Goal: Task Accomplishment & Management: Manage account settings

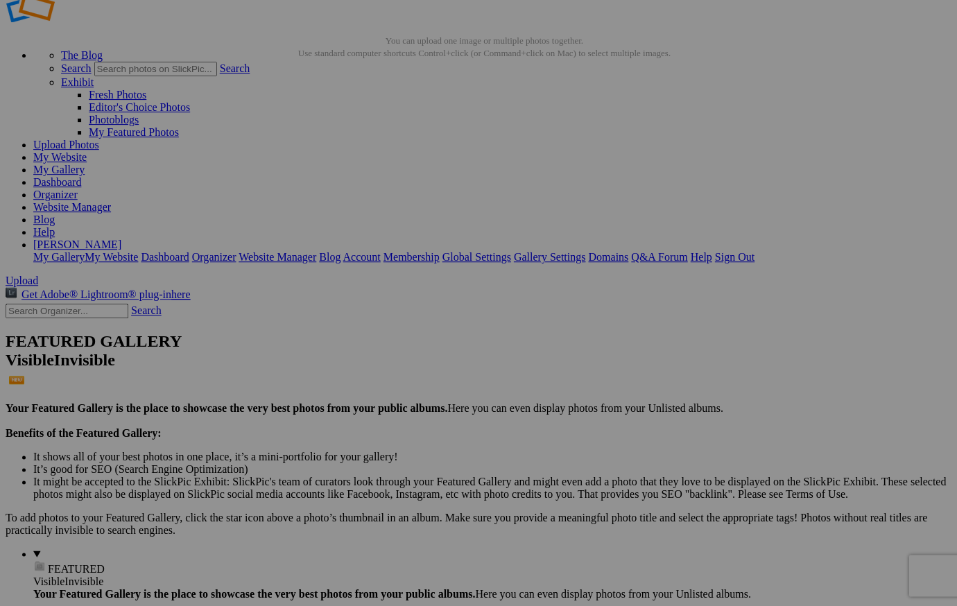
scroll to position [38, 0]
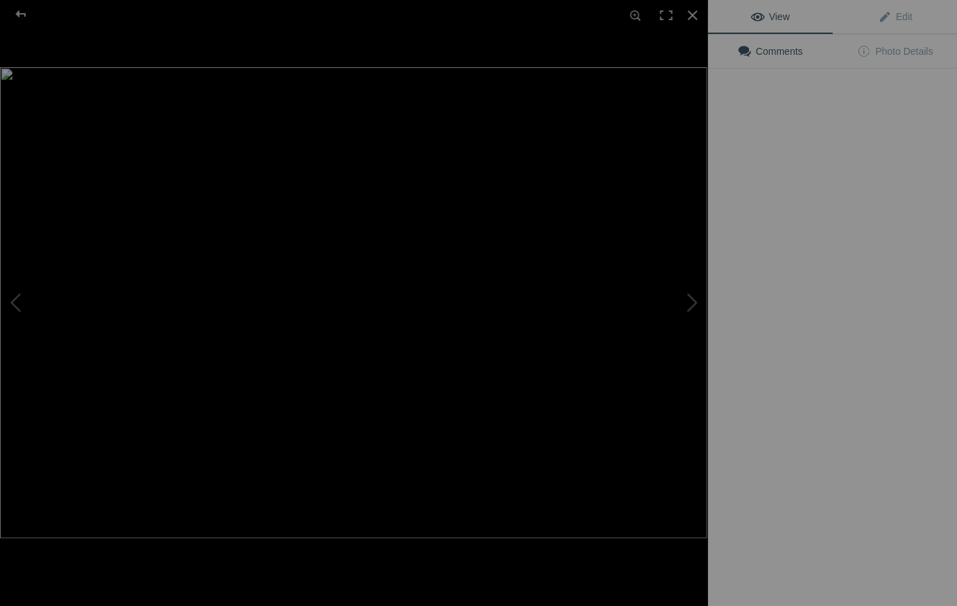
click at [415, 213] on img at bounding box center [353, 302] width 706 height 471
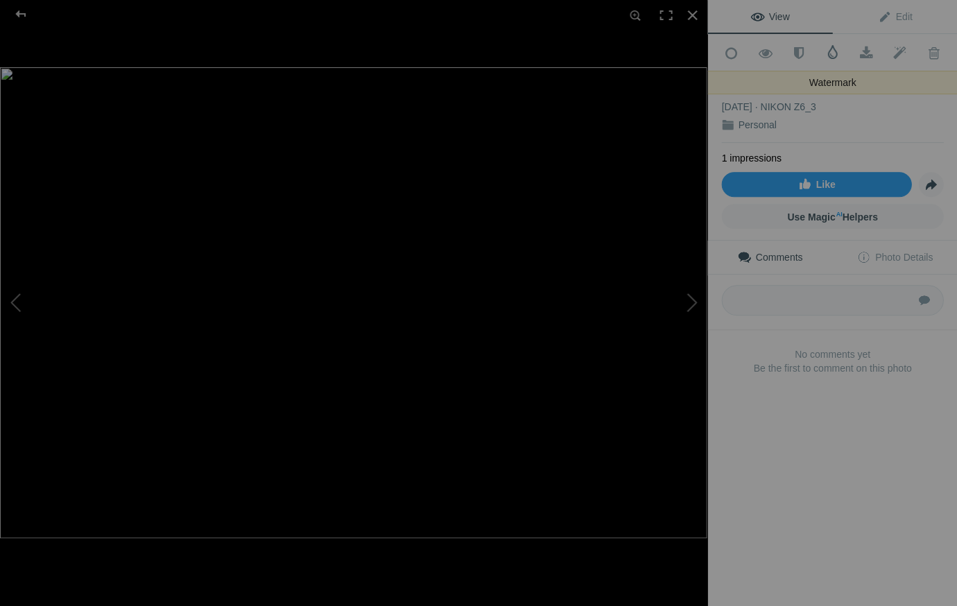
click at [827, 48] on span at bounding box center [832, 52] width 14 height 14
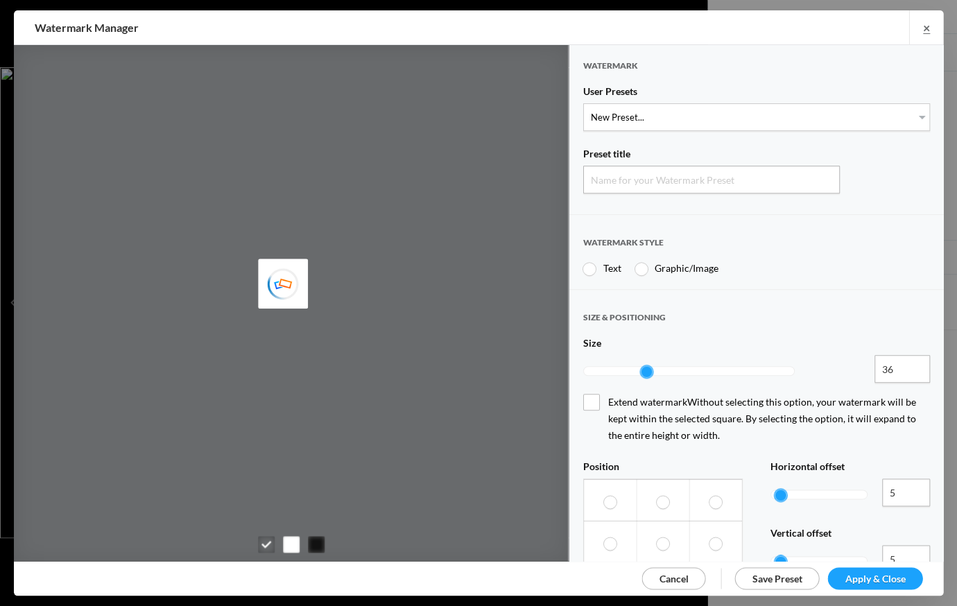
type input "Watermark-10/1/2025"
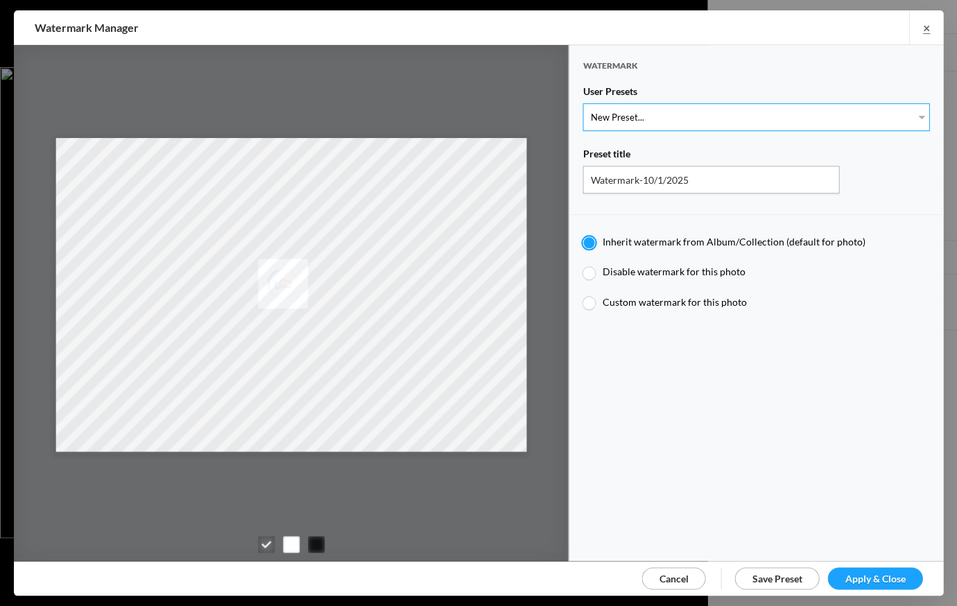
select select "1: Object"
type input "Watermark-7/22/2025"
type input "Jim Liskovec"
radio input "false"
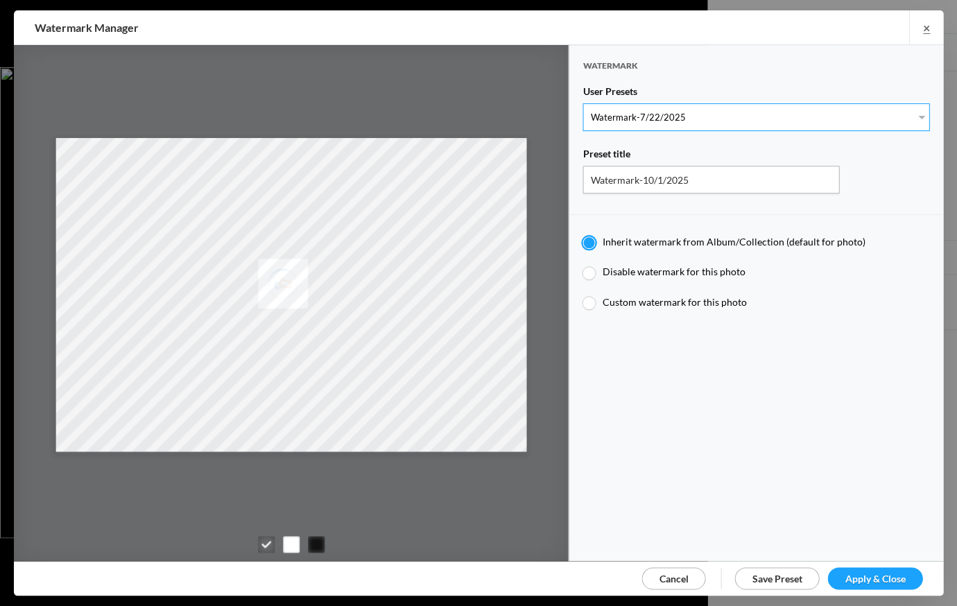
radio input "true"
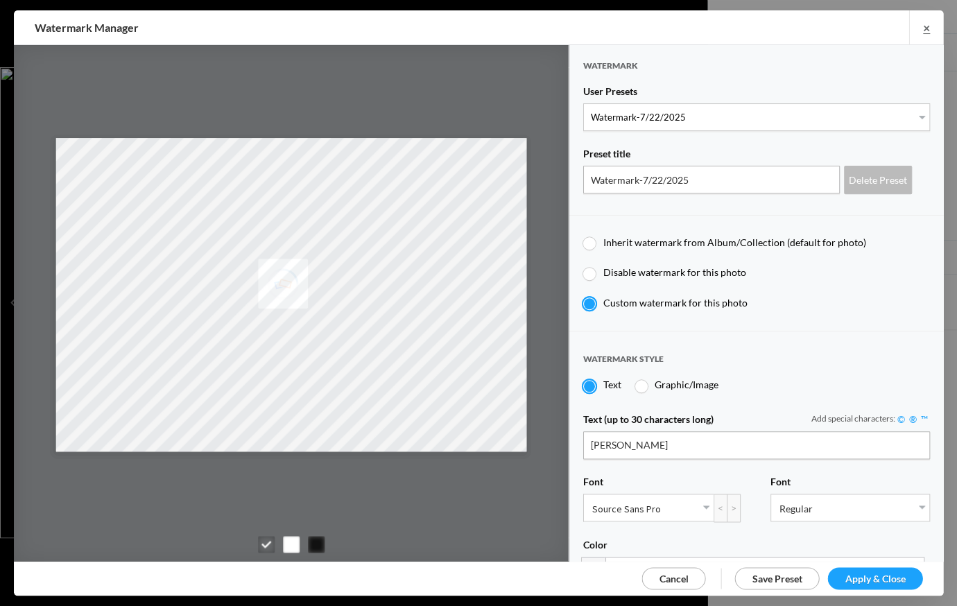
click at [871, 577] on span "Apply & Close" at bounding box center [874, 578] width 60 height 12
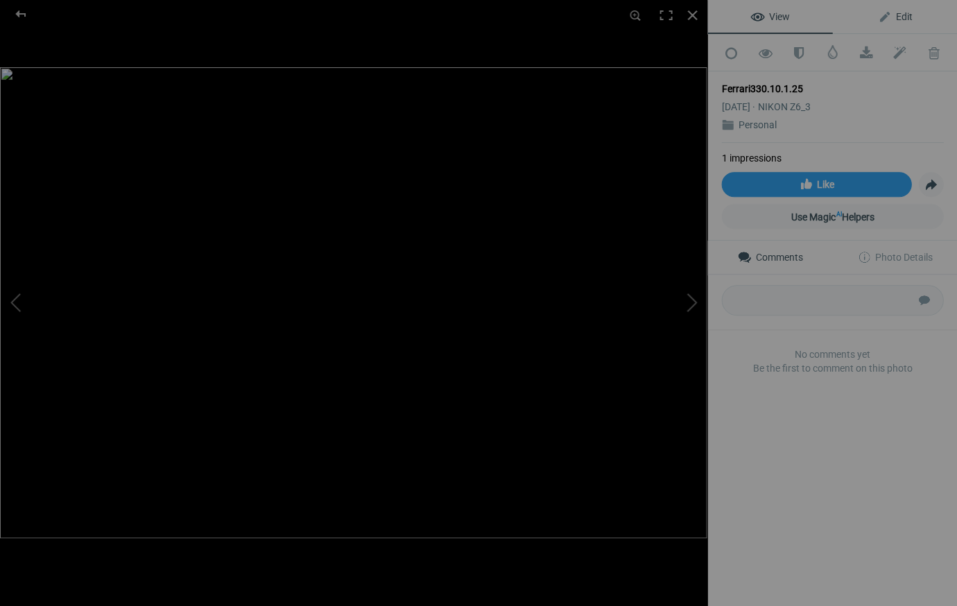
drag, startPoint x: 903, startPoint y: 13, endPoint x: 900, endPoint y: 20, distance: 7.5
click at [903, 13] on span "Edit" at bounding box center [894, 16] width 35 height 11
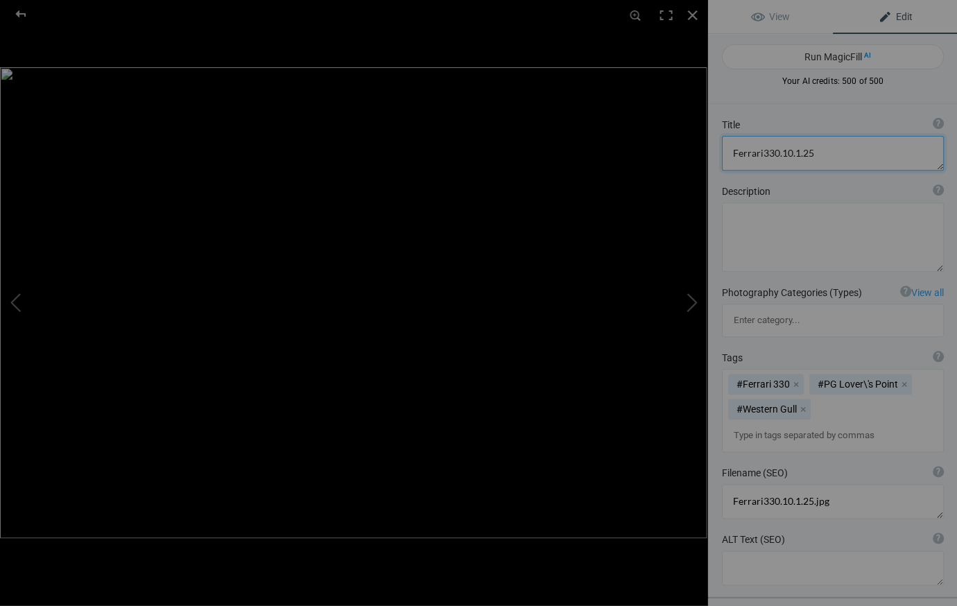
click at [808, 153] on textarea at bounding box center [832, 153] width 222 height 35
type textarea "Ferrari 330 by Pinan Farina"
click at [690, 10] on div at bounding box center [692, 15] width 30 height 30
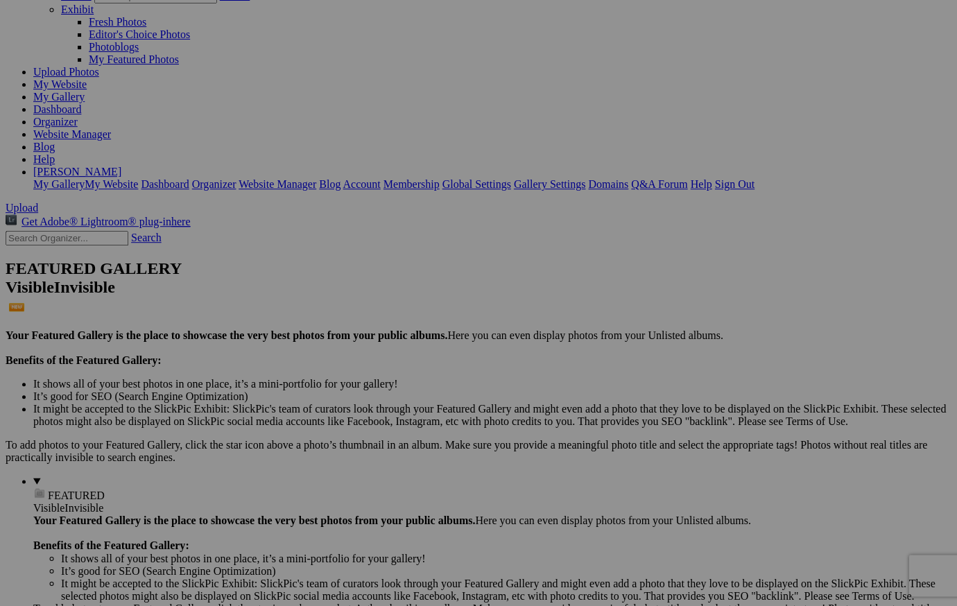
scroll to position [87, 0]
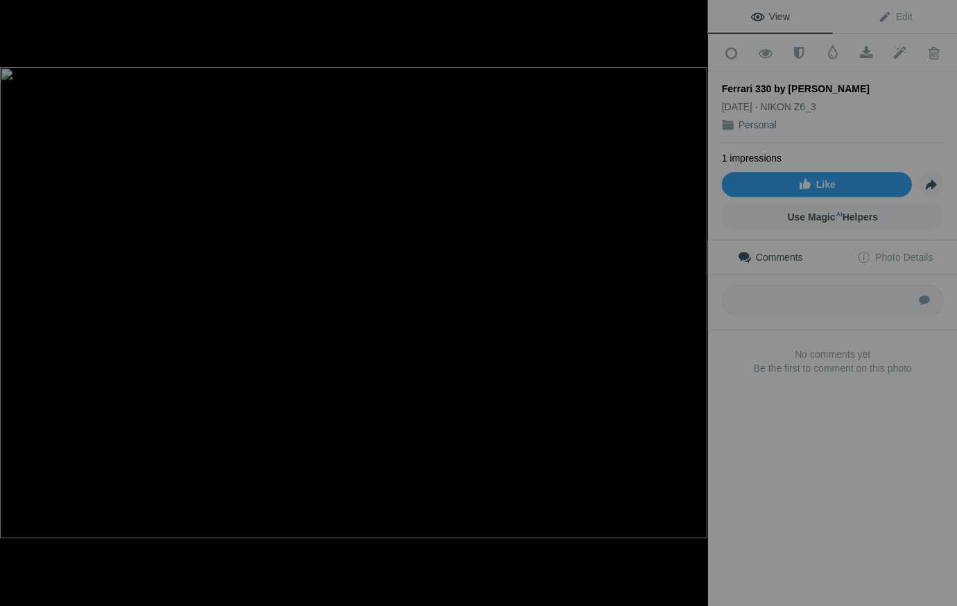
click at [692, 303] on button at bounding box center [655, 303] width 104 height 218
click at [693, 302] on button at bounding box center [655, 303] width 104 height 218
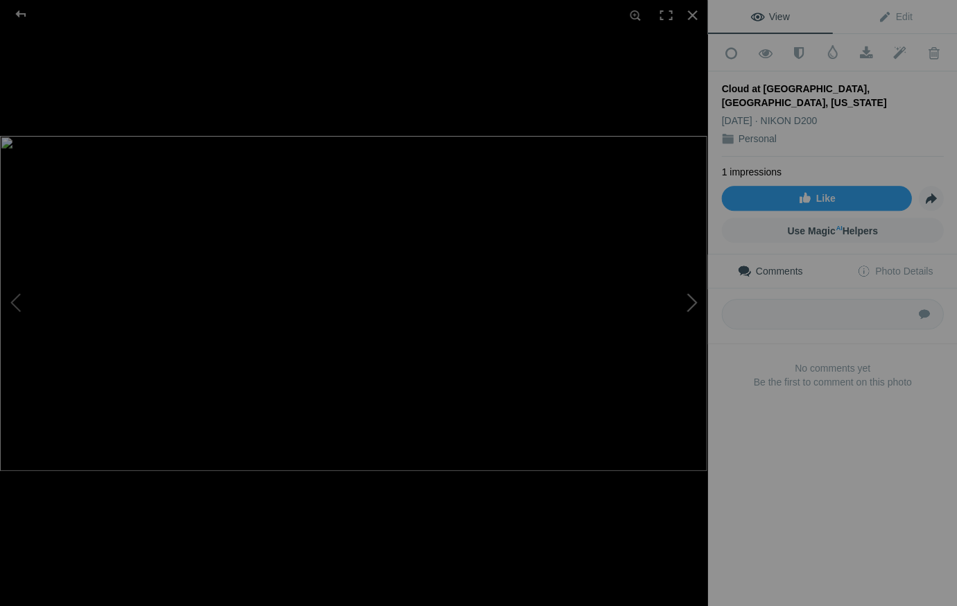
click at [693, 302] on button at bounding box center [655, 303] width 104 height 218
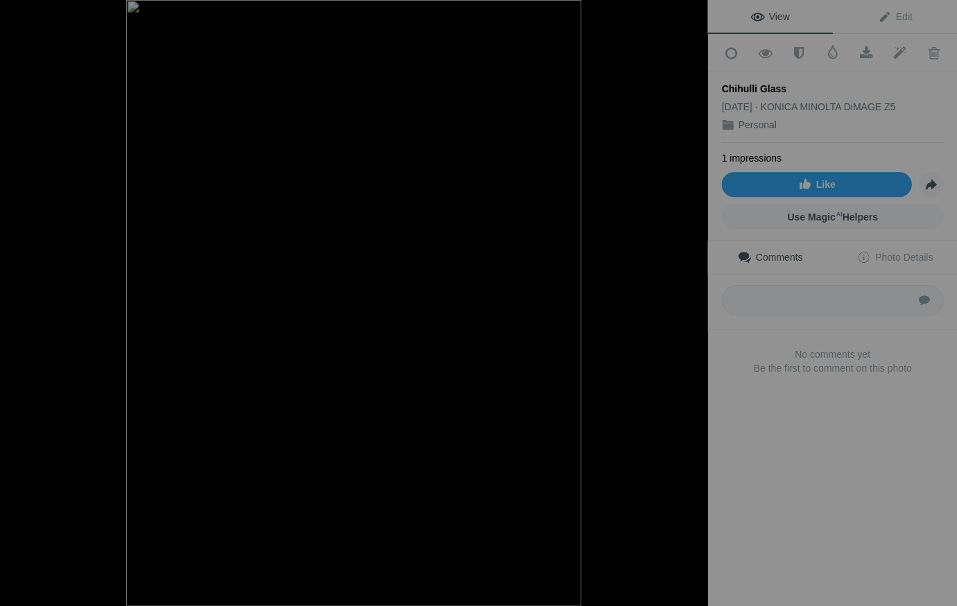
click at [693, 302] on button at bounding box center [655, 303] width 104 height 218
click at [695, 302] on button at bounding box center [655, 303] width 104 height 218
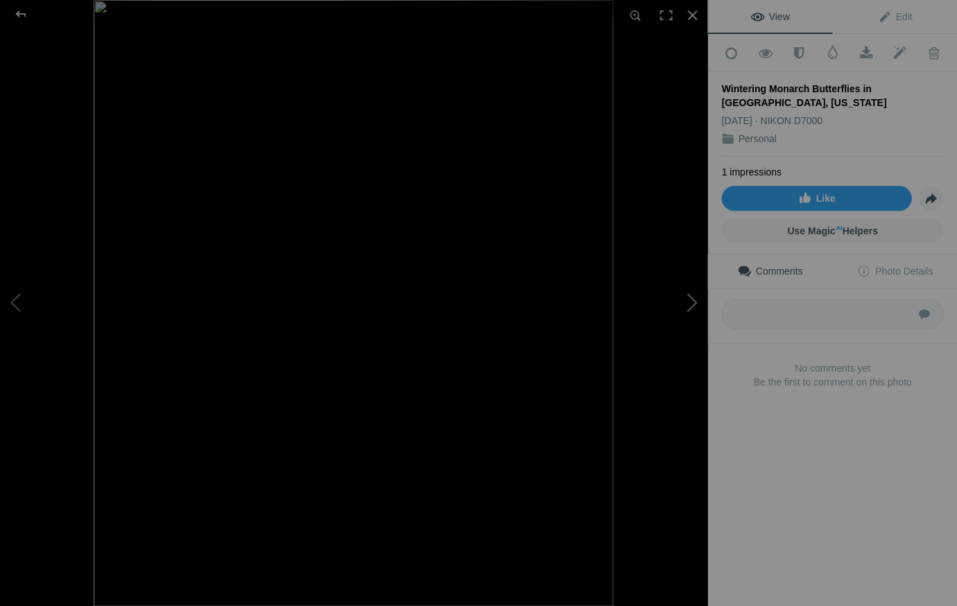
click at [695, 302] on button at bounding box center [655, 303] width 104 height 218
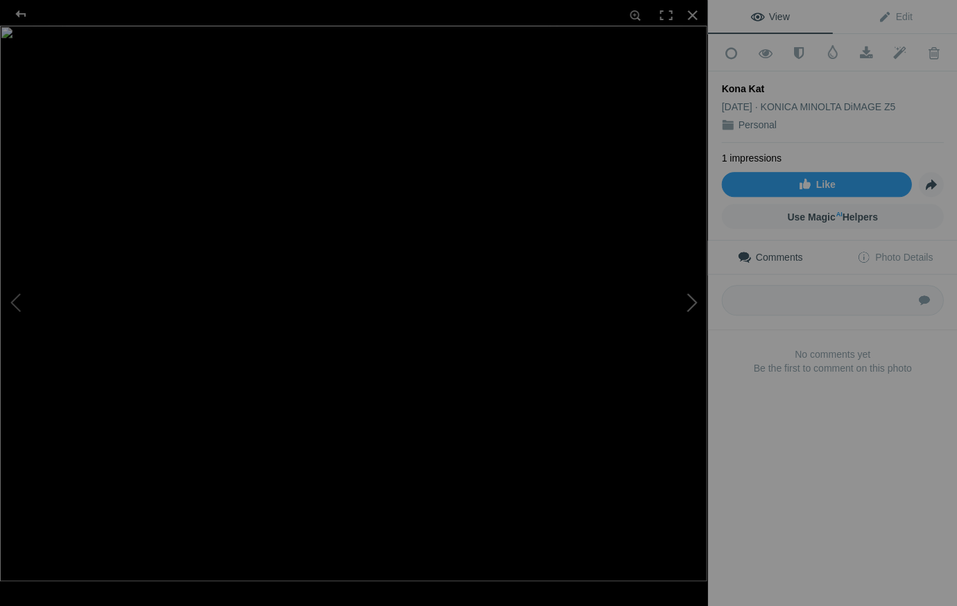
click at [695, 302] on button at bounding box center [655, 303] width 104 height 218
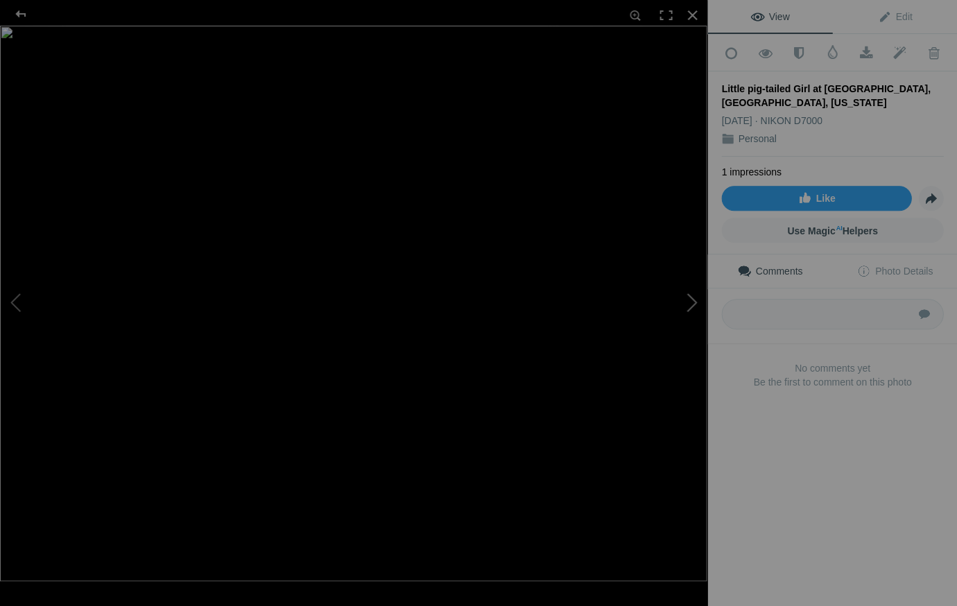
click at [695, 302] on button at bounding box center [655, 303] width 104 height 218
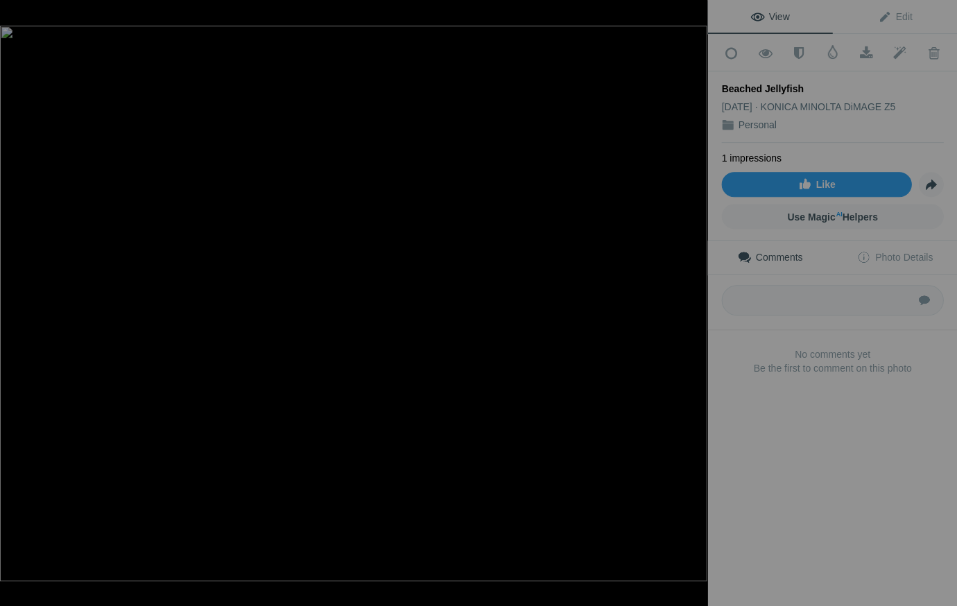
click at [695, 302] on button at bounding box center [655, 303] width 104 height 218
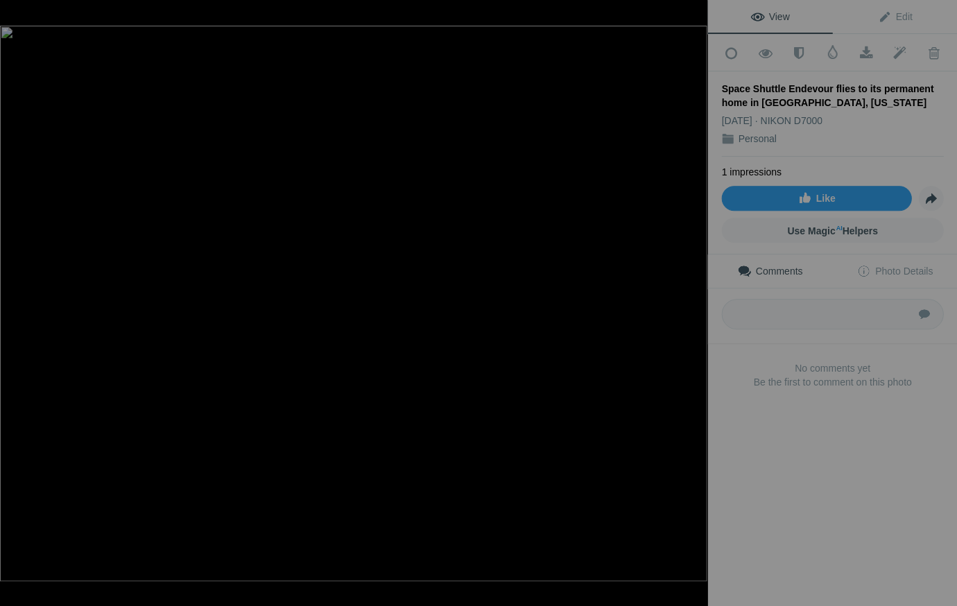
click at [695, 303] on button at bounding box center [655, 303] width 104 height 218
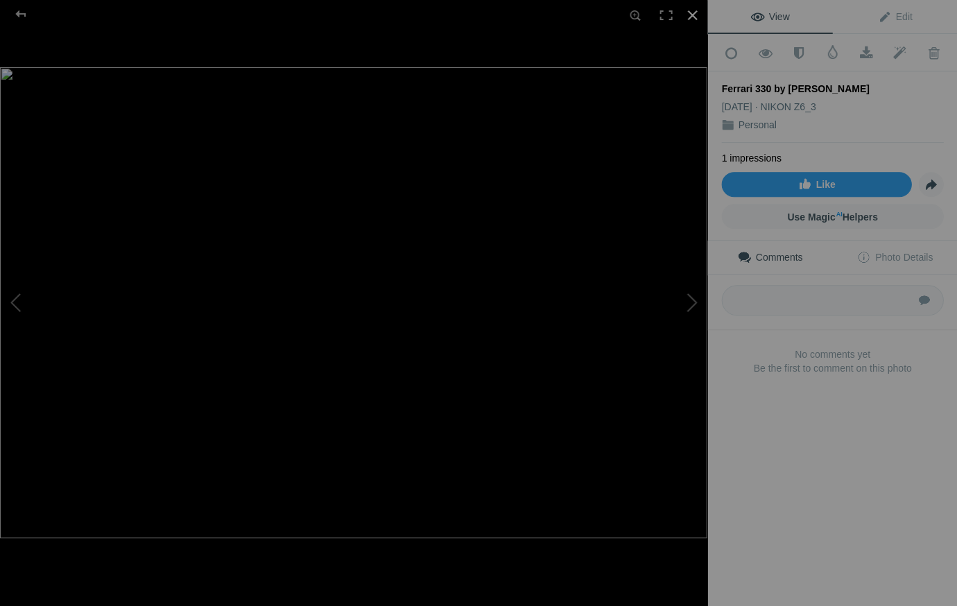
click at [692, 10] on div at bounding box center [692, 15] width 30 height 30
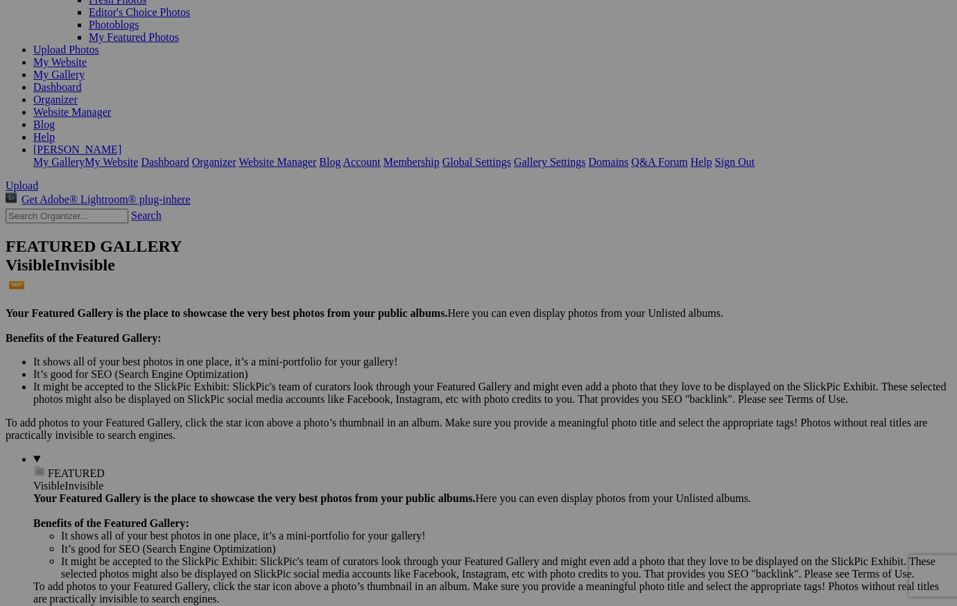
scroll to position [132, 0]
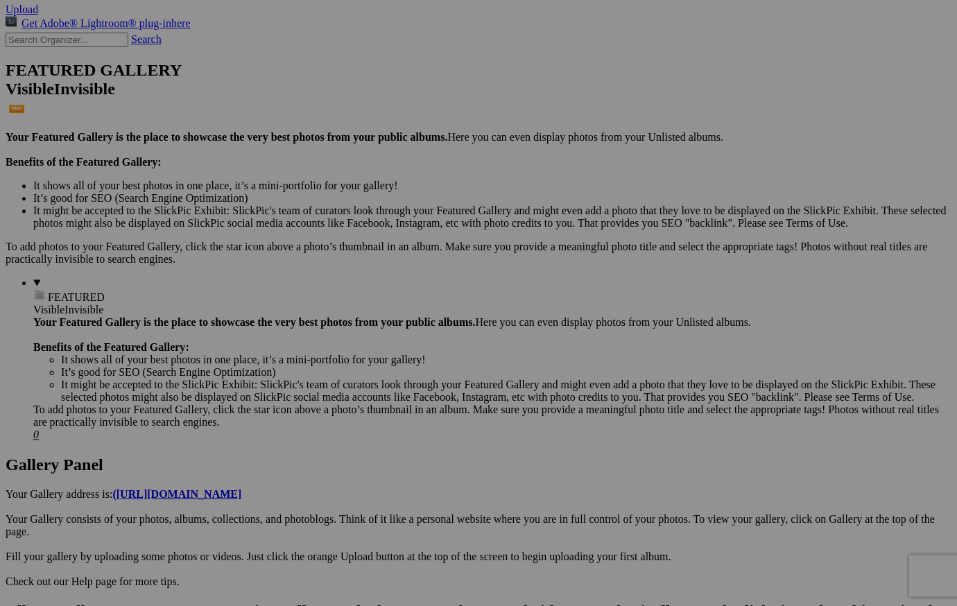
scroll to position [308, 0]
